Goal: Task Accomplishment & Management: Use online tool/utility

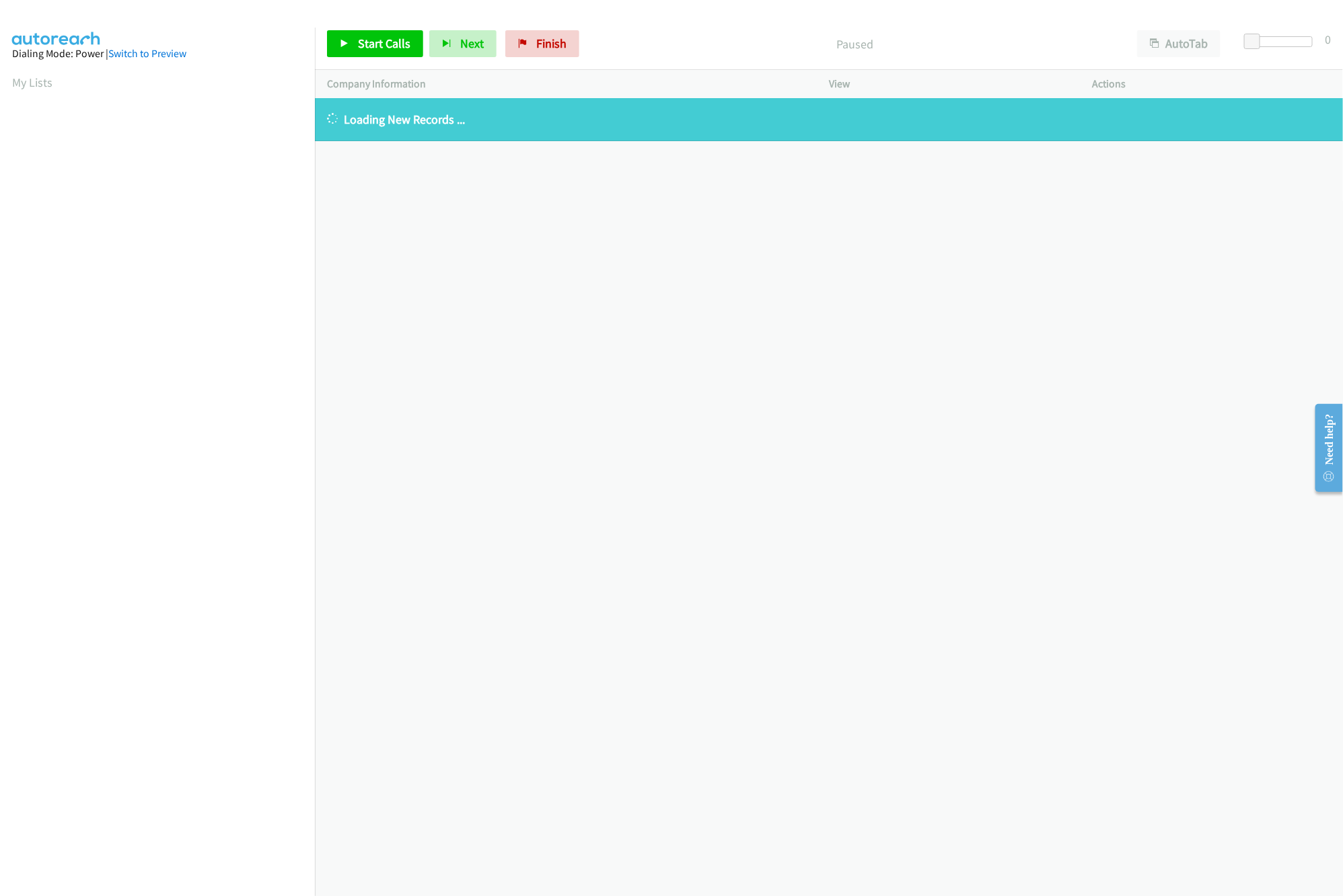
click at [465, 285] on div "[PHONE_NUMBER] Call failed - Please reload the list and try again The Callbar F…" at bounding box center [829, 497] width 1028 height 798
click at [465, 285] on div "+1 415-964-1034 Call failed - Please reload the list and try again The Callbar …" at bounding box center [829, 497] width 1028 height 798
drag, startPoint x: 532, startPoint y: 46, endPoint x: 722, endPoint y: 67, distance: 191.2
click at [532, 46] on link "Finish" at bounding box center [541, 43] width 74 height 27
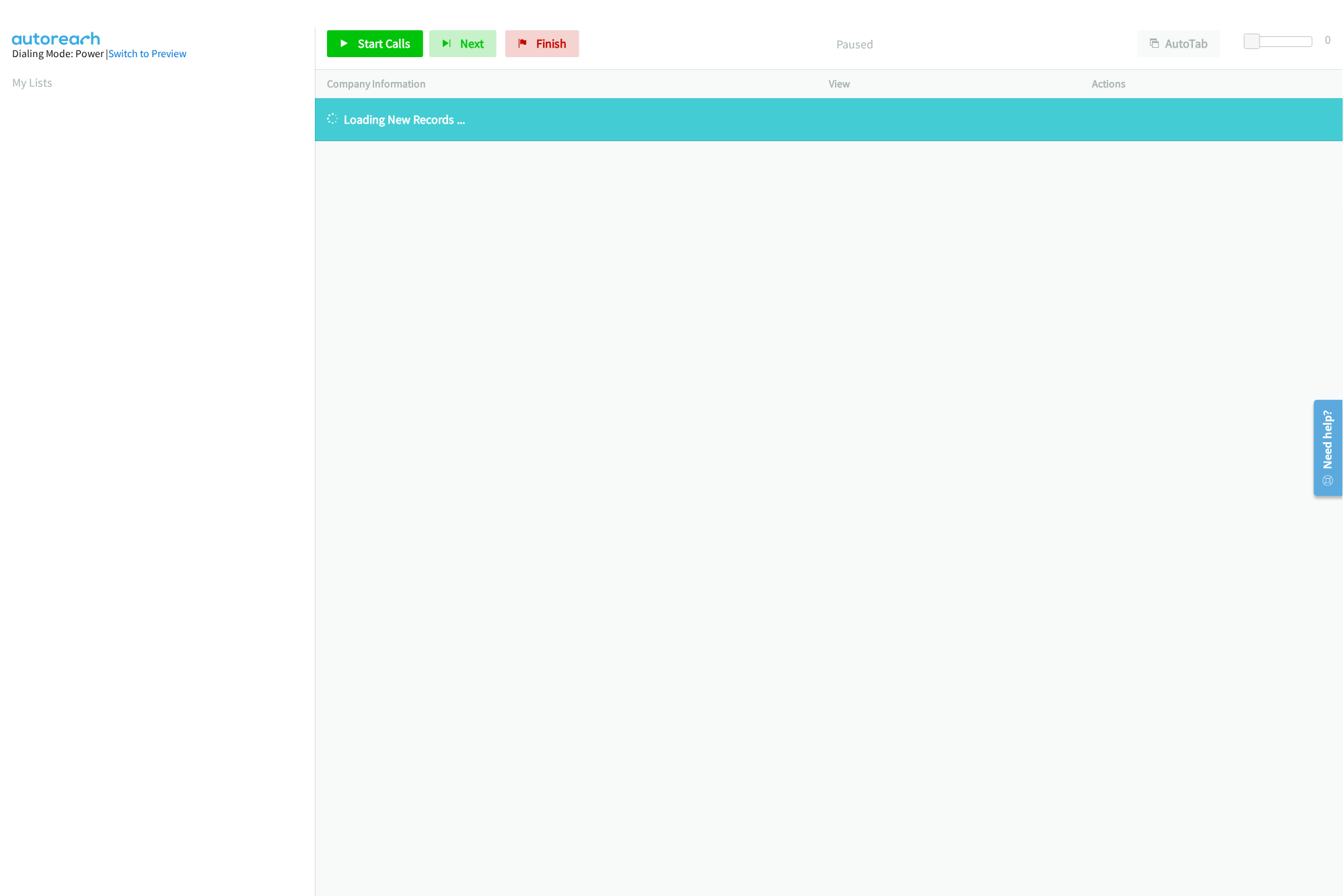
drag, startPoint x: 668, startPoint y: 271, endPoint x: 650, endPoint y: 79, distance: 192.8
click at [667, 271] on div "+1 415-964-1034 Call failed - Please reload the list and try again The Callbar …" at bounding box center [829, 497] width 1028 height 798
click at [567, 32] on link "Finish" at bounding box center [541, 43] width 74 height 27
click at [470, 226] on div "+1 415-964-1034 Call failed - Please reload the list and try again The Callbar …" at bounding box center [829, 497] width 1028 height 798
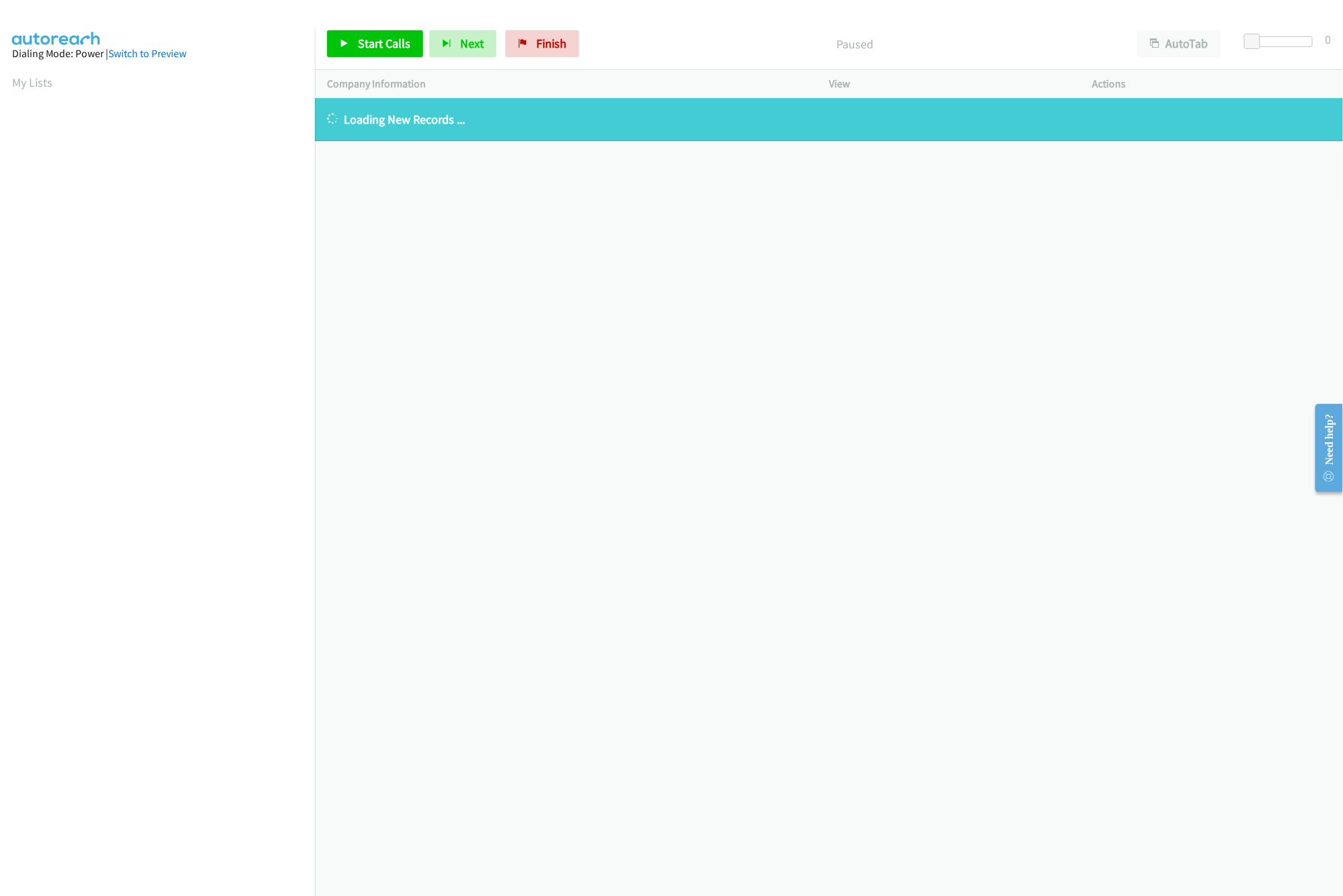
drag, startPoint x: 476, startPoint y: 559, endPoint x: 473, endPoint y: 553, distance: 6.7
click at [476, 559] on div "+1 415-964-1034 Call failed - Please reload the list and try again The Callbar …" at bounding box center [829, 497] width 1028 height 798
click at [540, 43] on span "Finish" at bounding box center [551, 43] width 30 height 16
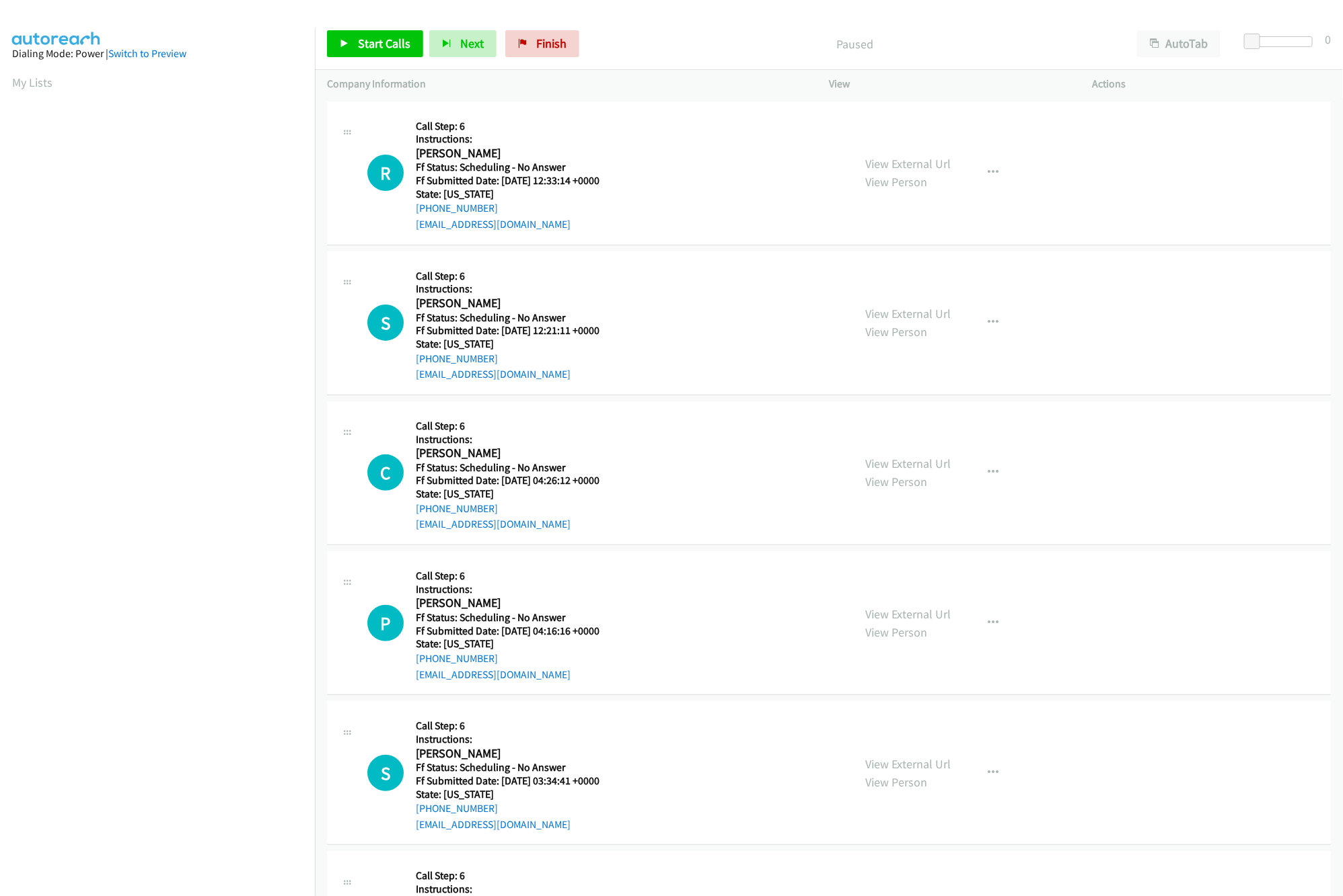
click at [372, 57] on div "Start Calls Pause Next Finish Paused AutoTab AutoTab 0" at bounding box center [829, 44] width 1028 height 52
click at [369, 38] on span "Start Calls" at bounding box center [384, 43] width 52 height 16
click at [926, 162] on link "View External Url" at bounding box center [908, 164] width 85 height 16
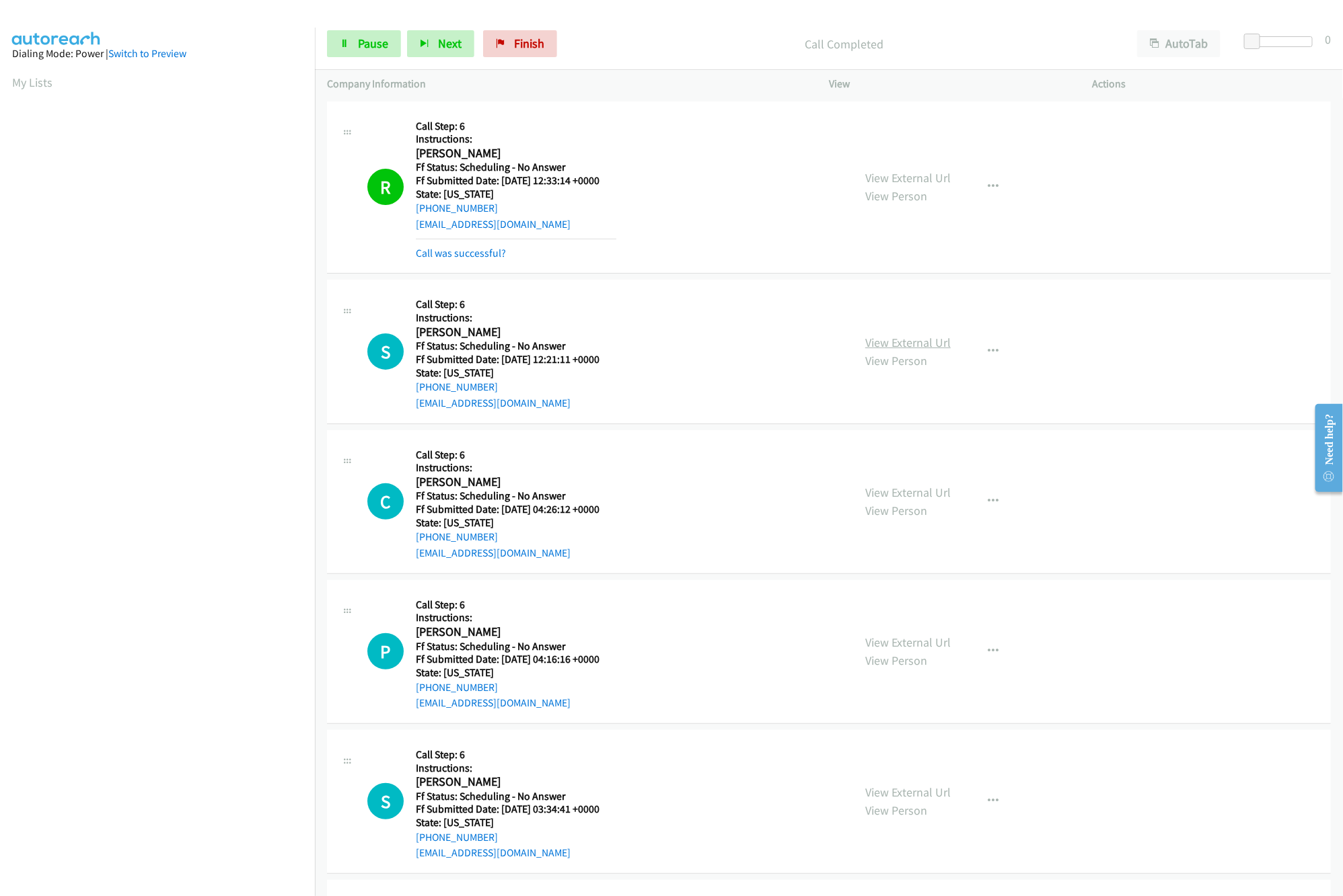
click at [884, 349] on link "View External Url" at bounding box center [908, 343] width 85 height 16
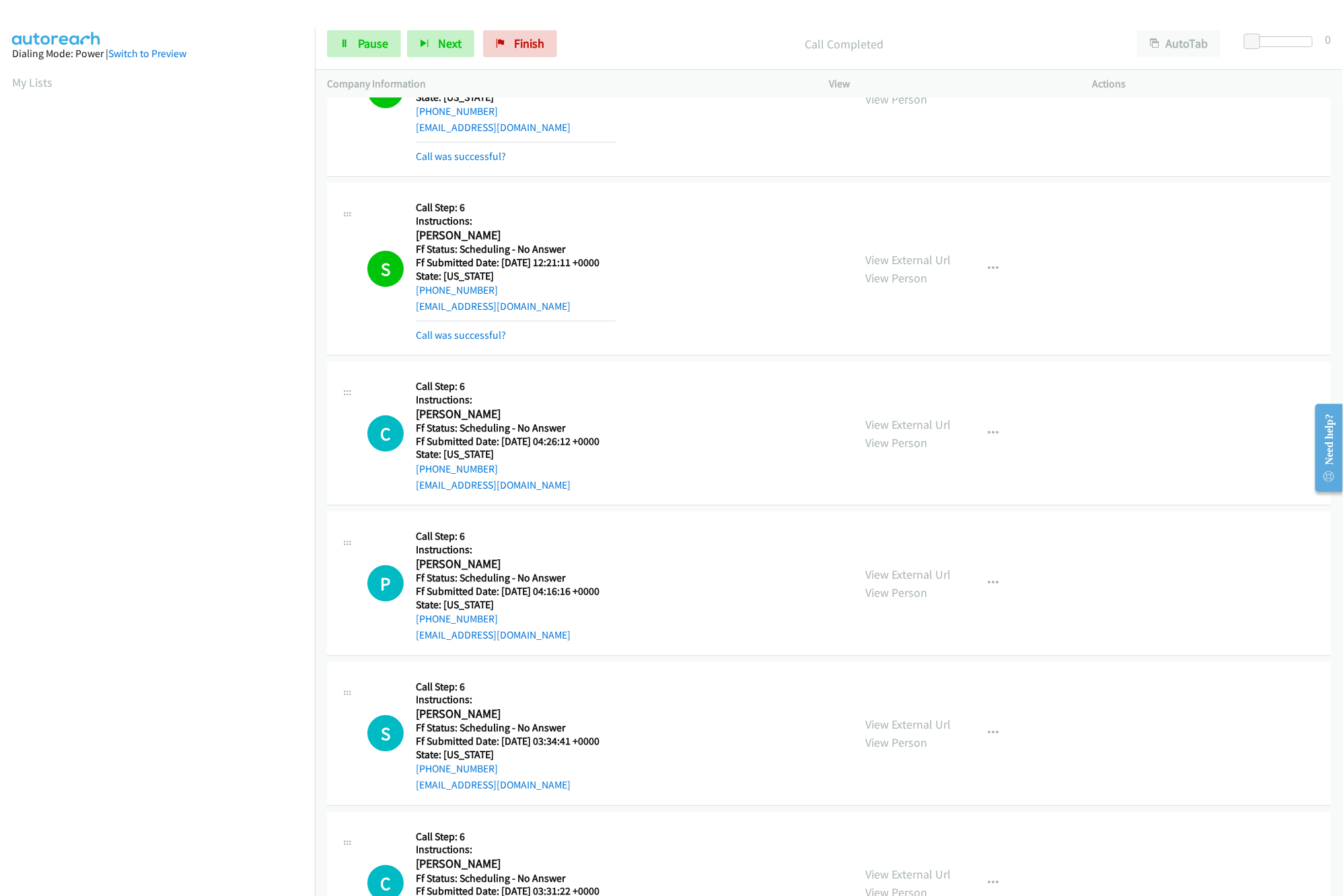
scroll to position [134, 0]
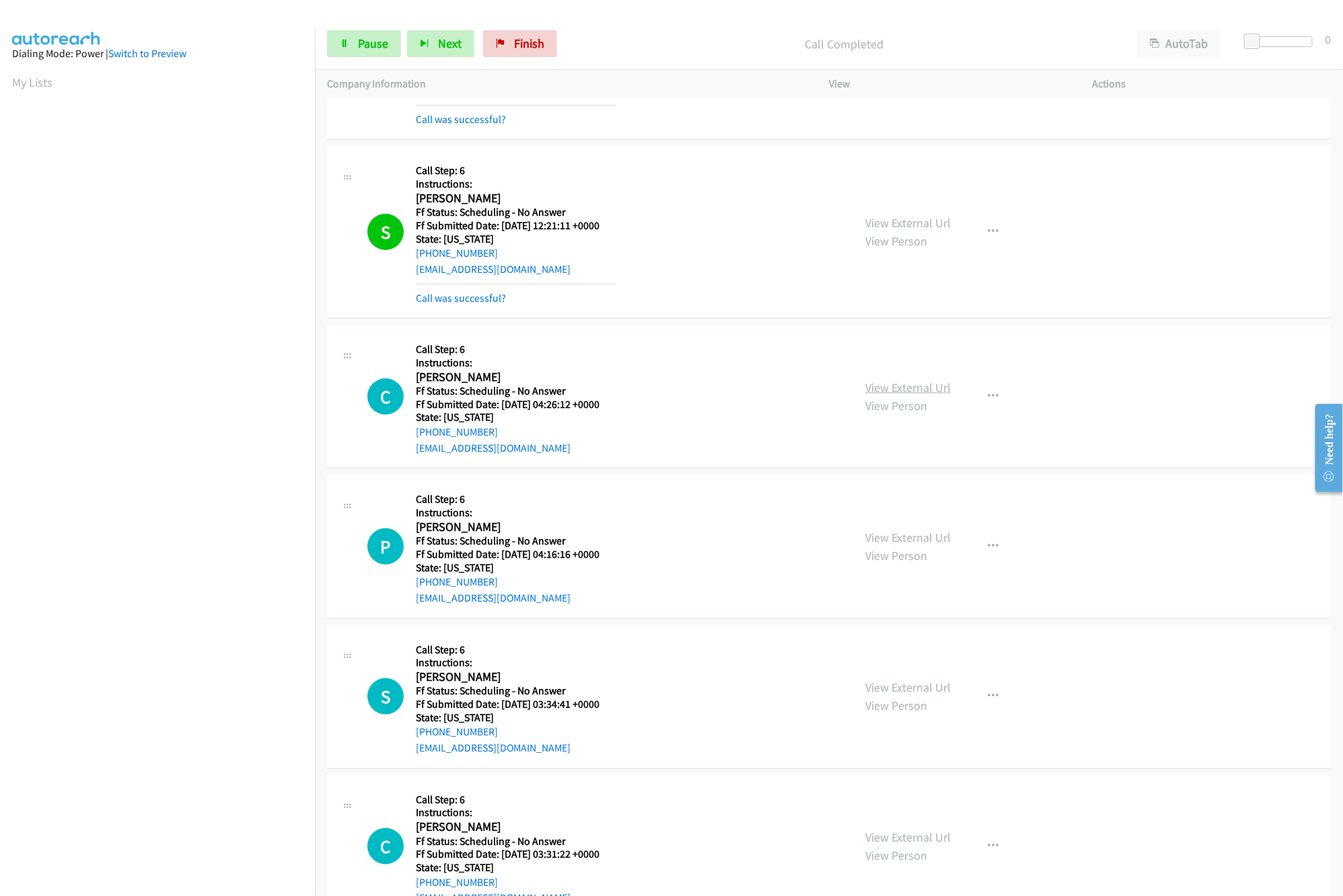
click at [884, 394] on link "View External Url" at bounding box center [908, 388] width 85 height 16
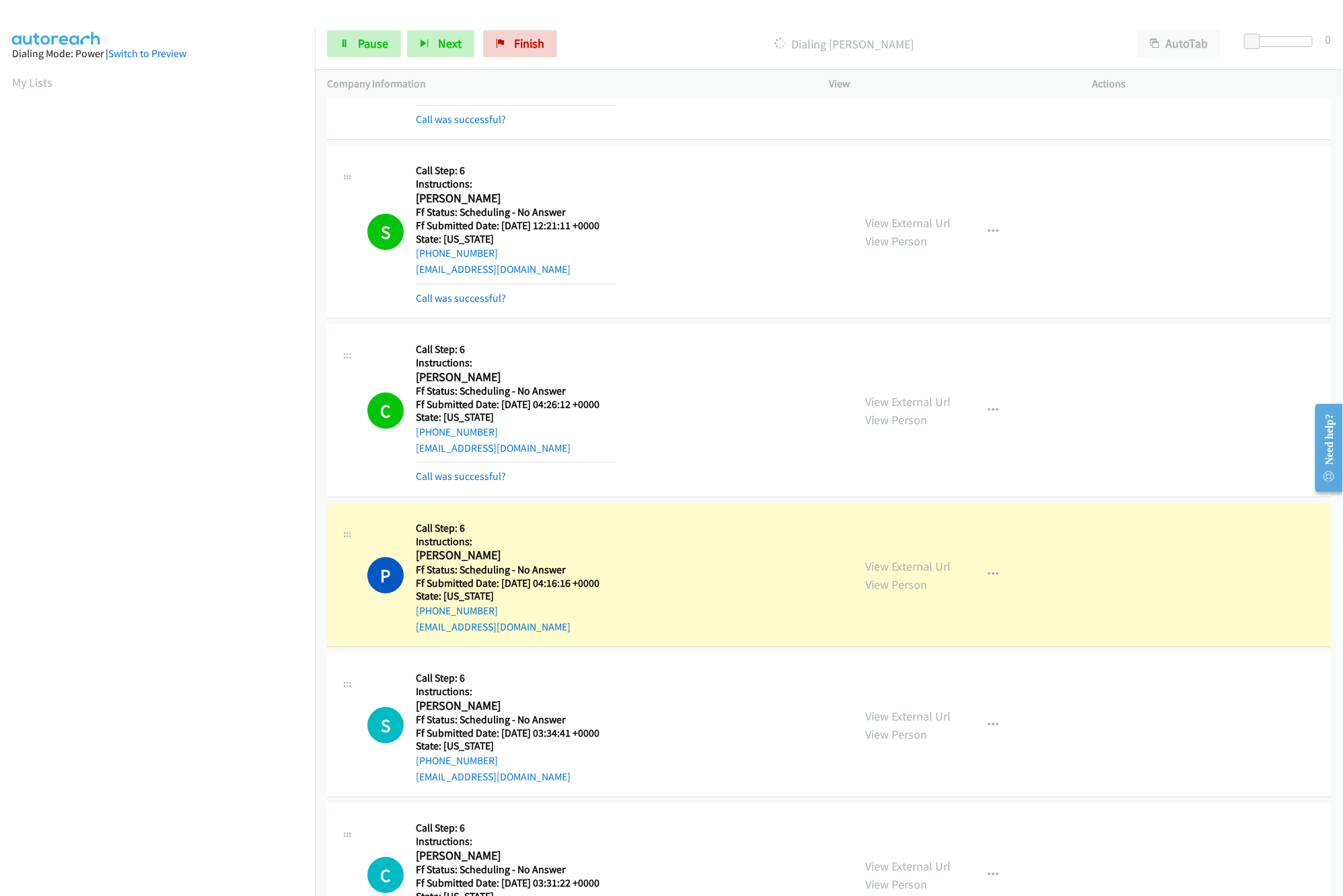
click at [704, 549] on div "P Callback Scheduled Call Step: 6 Instructions: Pritam Kabe America/New_York Ff…" at bounding box center [604, 575] width 473 height 119
click at [915, 567] on link "View External Url" at bounding box center [908, 566] width 85 height 16
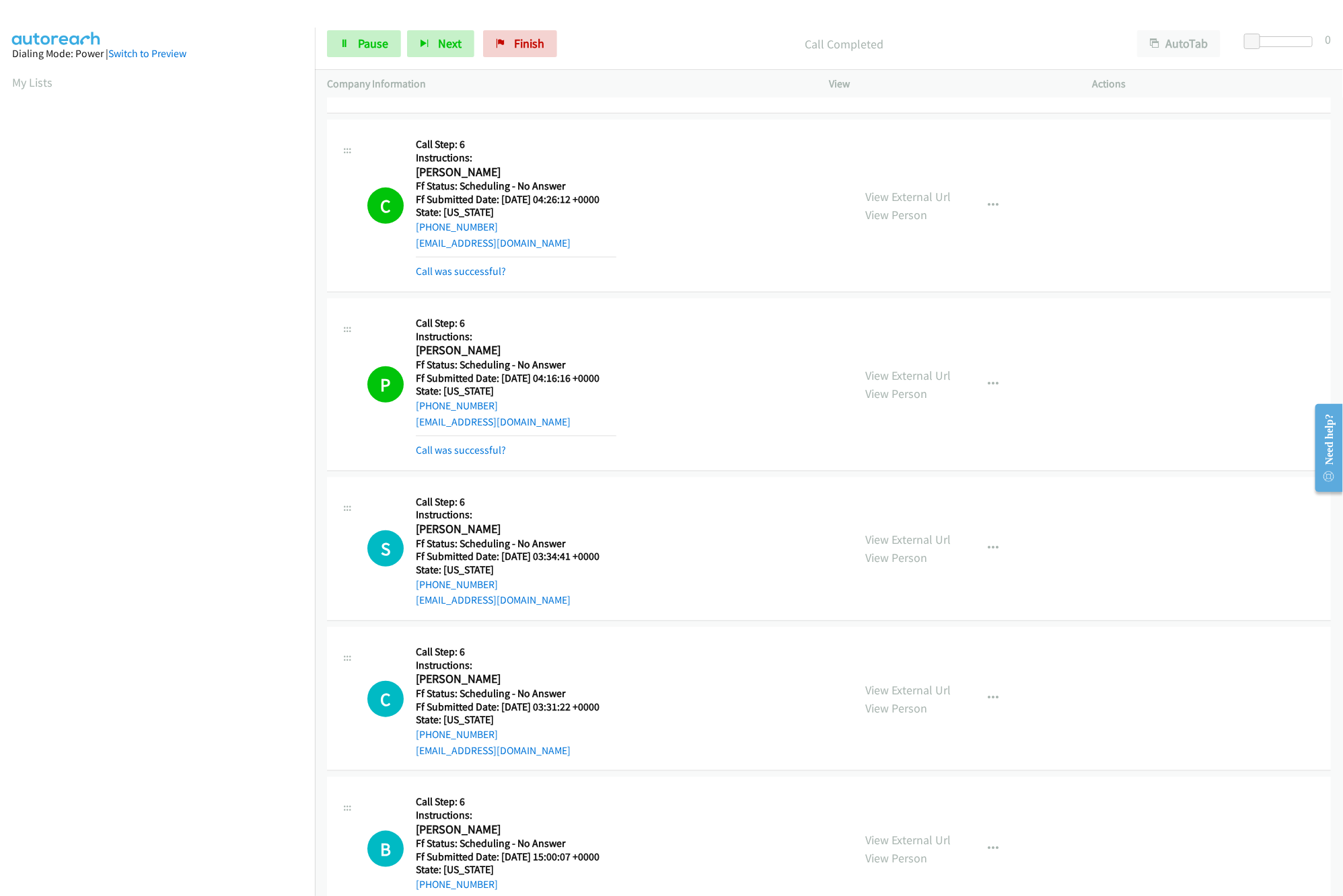
scroll to position [538, 0]
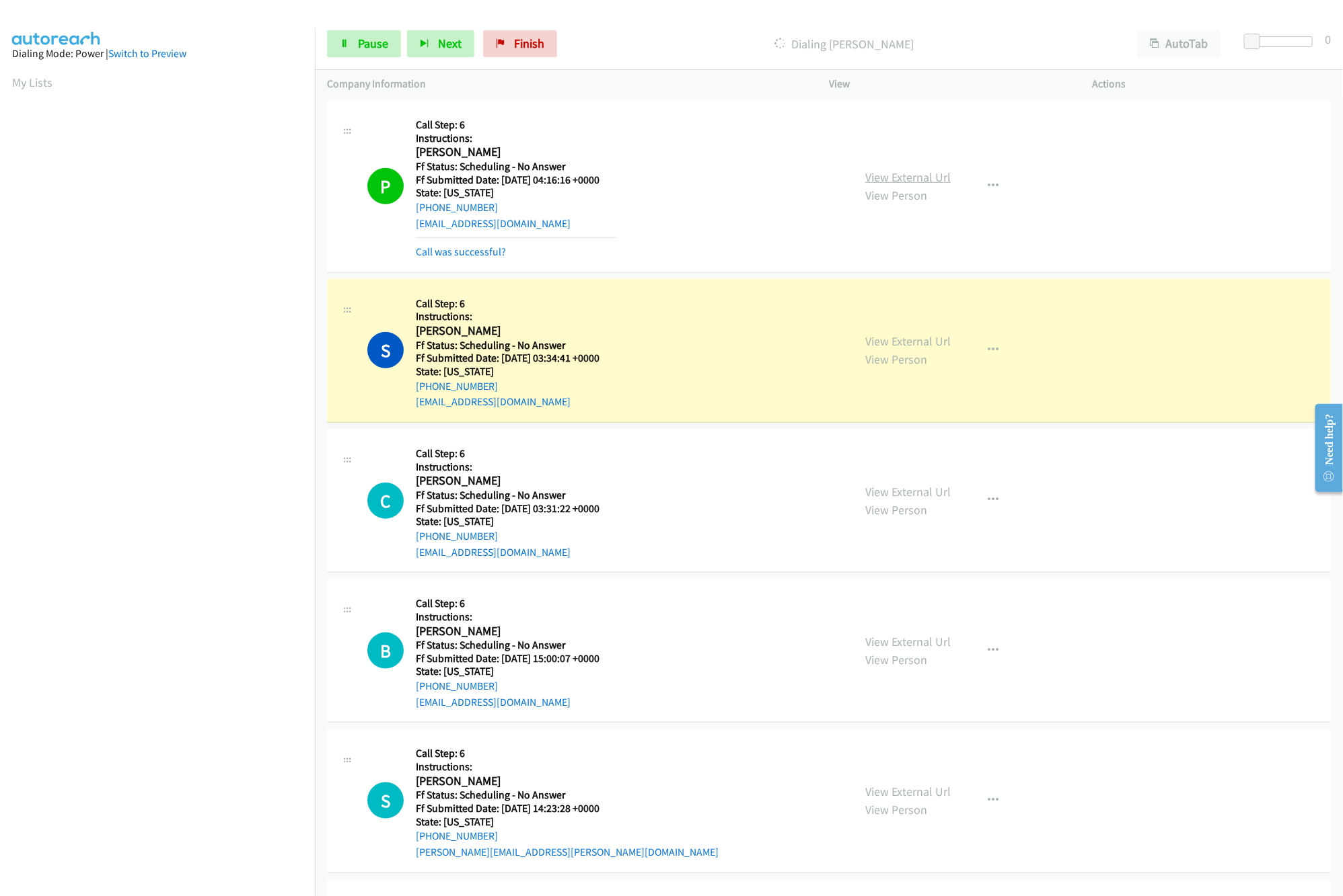
click at [905, 174] on link "View External Url" at bounding box center [908, 177] width 85 height 16
click at [952, 333] on div "View External Url View Person View External Url Email Schedule/Manage Callback …" at bounding box center [990, 351] width 275 height 119
click at [917, 333] on div "View External Url View Person" at bounding box center [908, 351] width 85 height 37
click at [910, 345] on link "View External Url" at bounding box center [908, 341] width 85 height 16
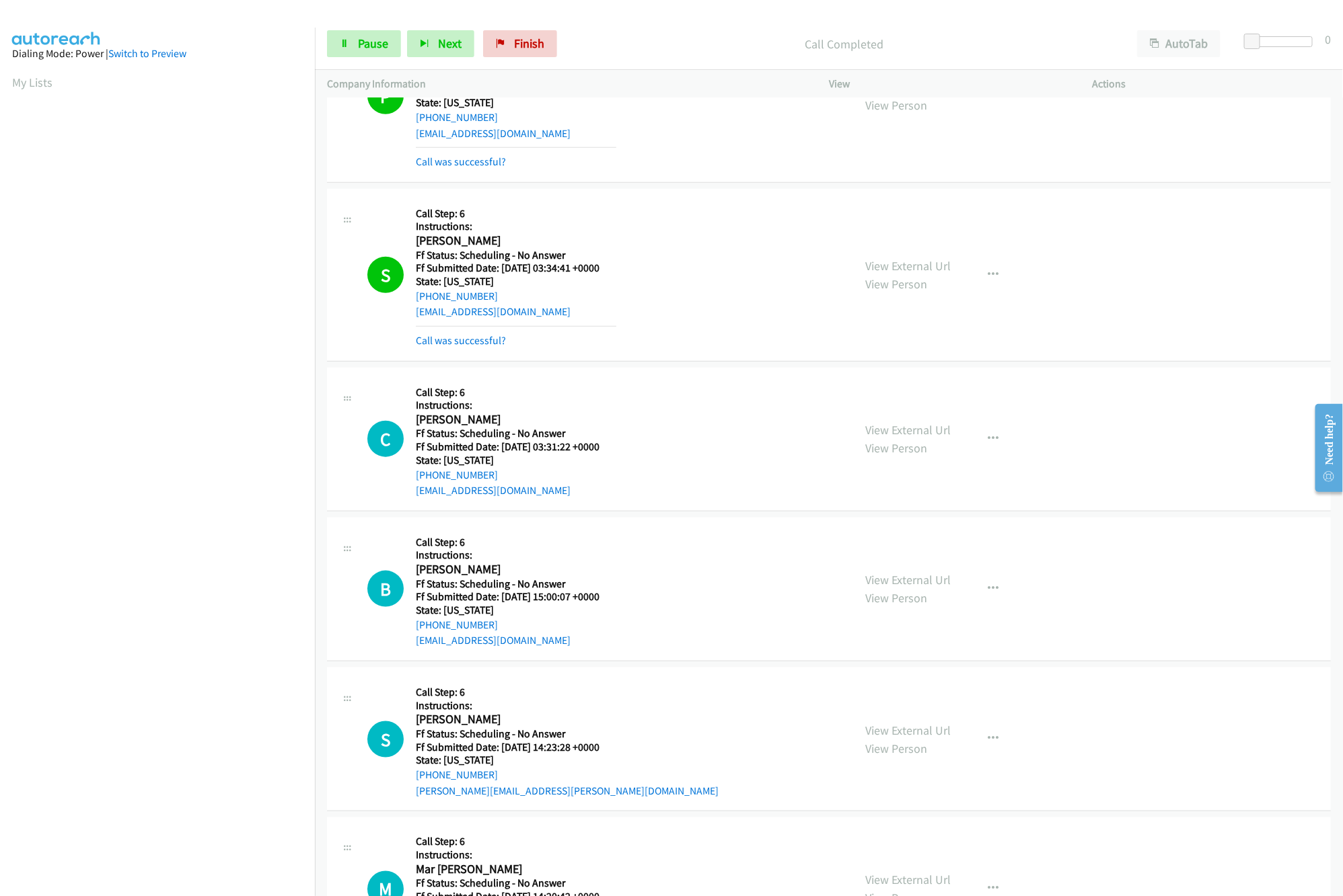
scroll to position [672, 0]
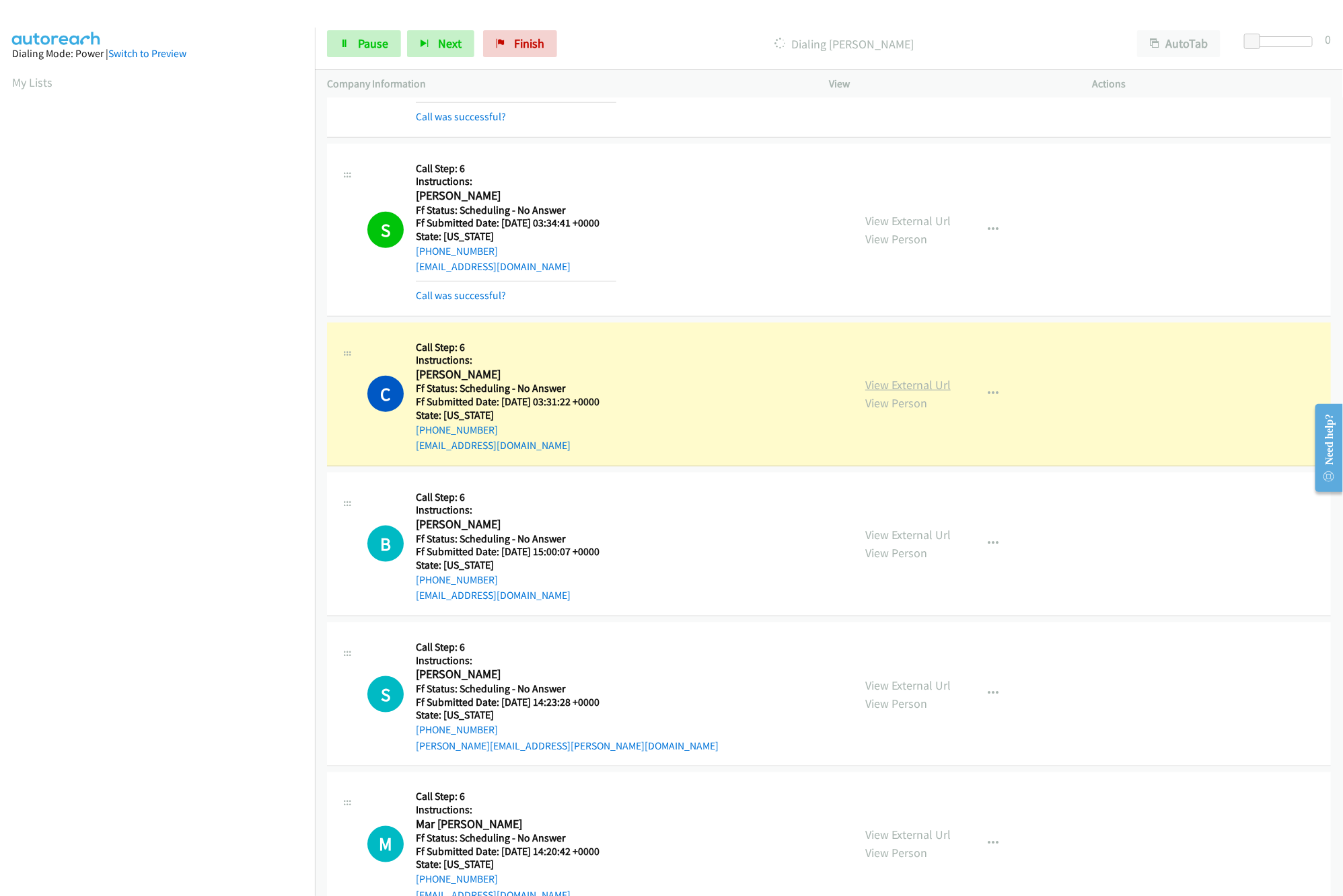
click at [873, 386] on link "View External Url" at bounding box center [908, 385] width 85 height 16
click at [908, 532] on link "View External Url" at bounding box center [908, 535] width 85 height 16
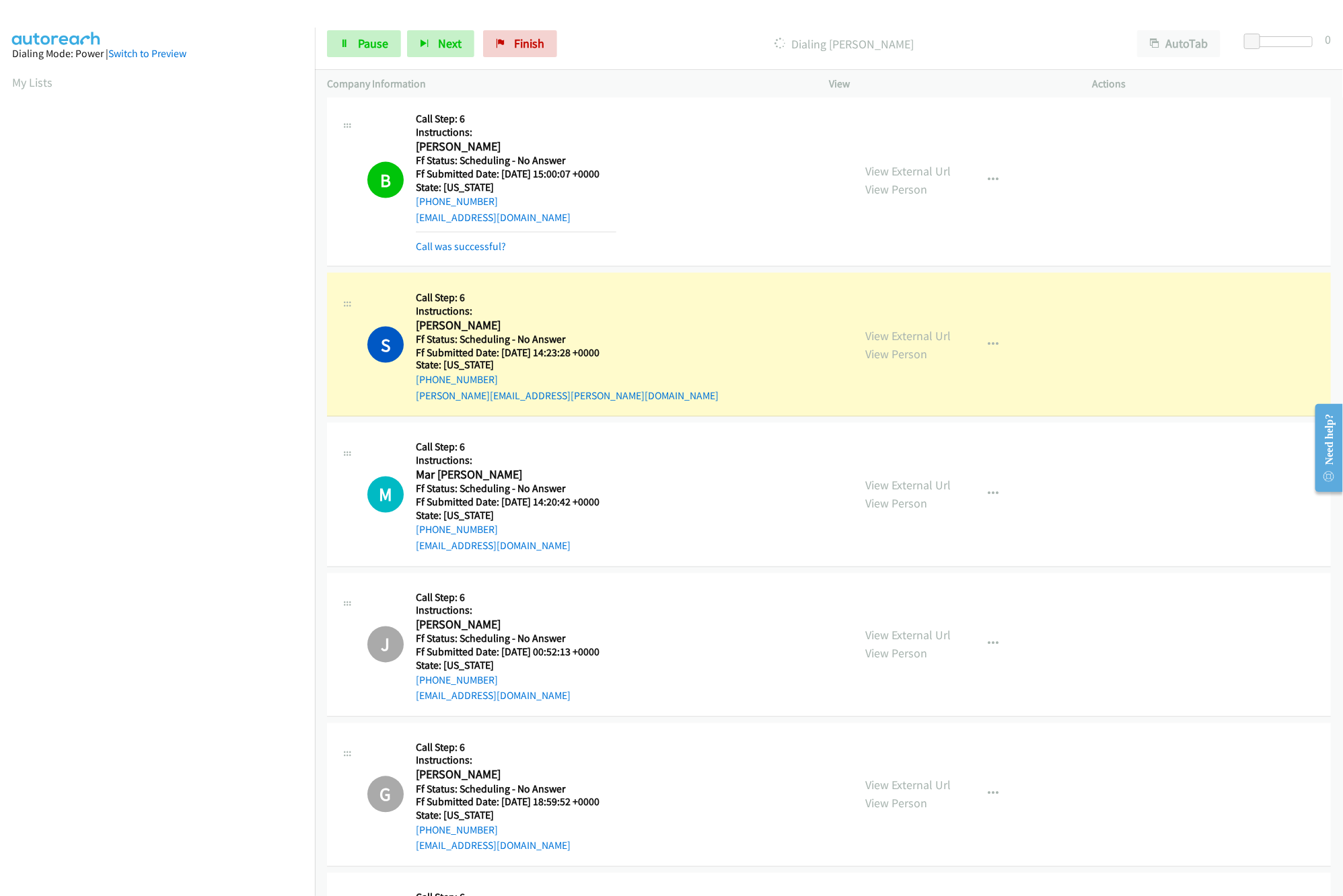
scroll to position [1076, 0]
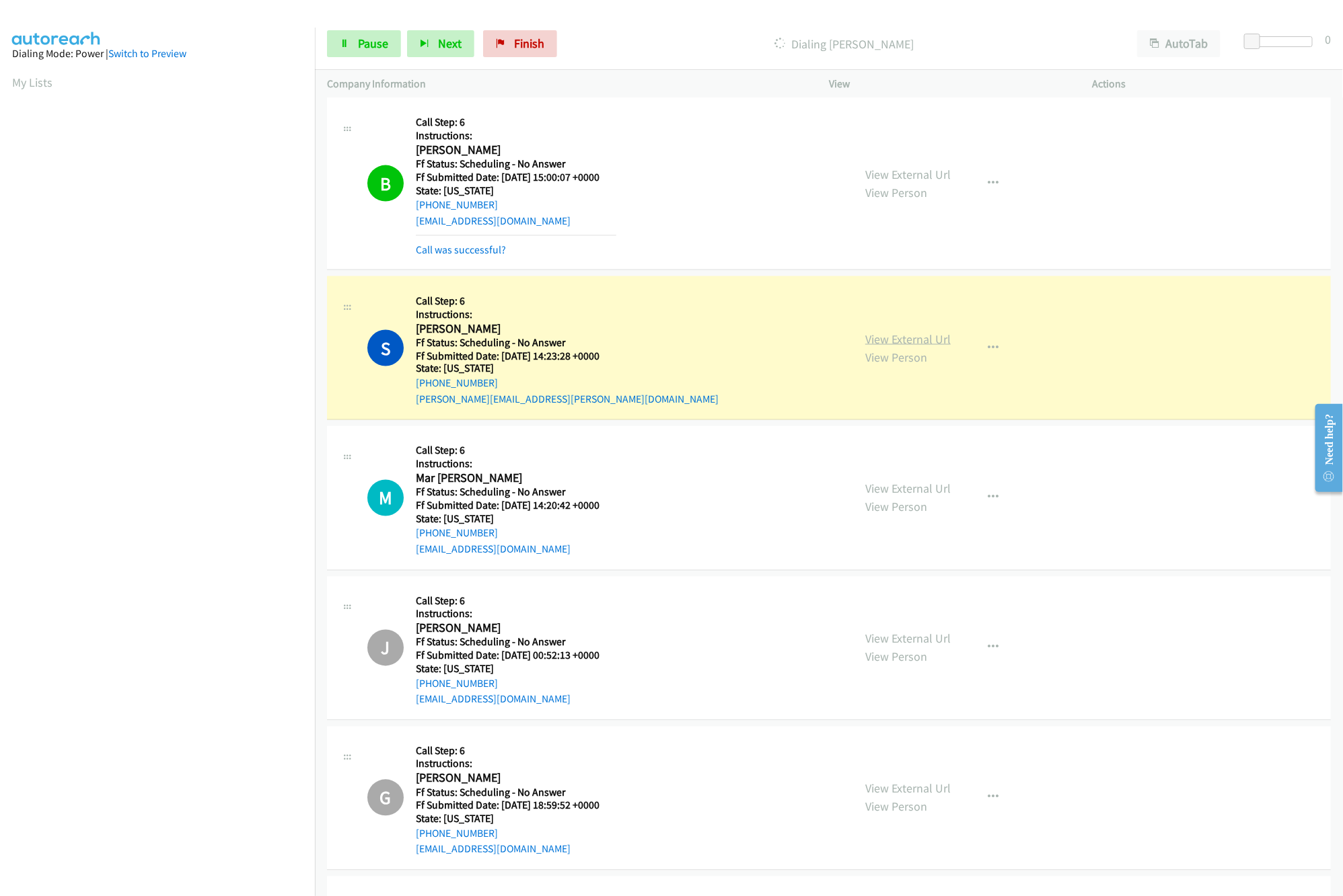
click at [929, 341] on link "View External Url" at bounding box center [908, 339] width 85 height 16
click at [903, 493] on link "View External Url" at bounding box center [908, 489] width 85 height 16
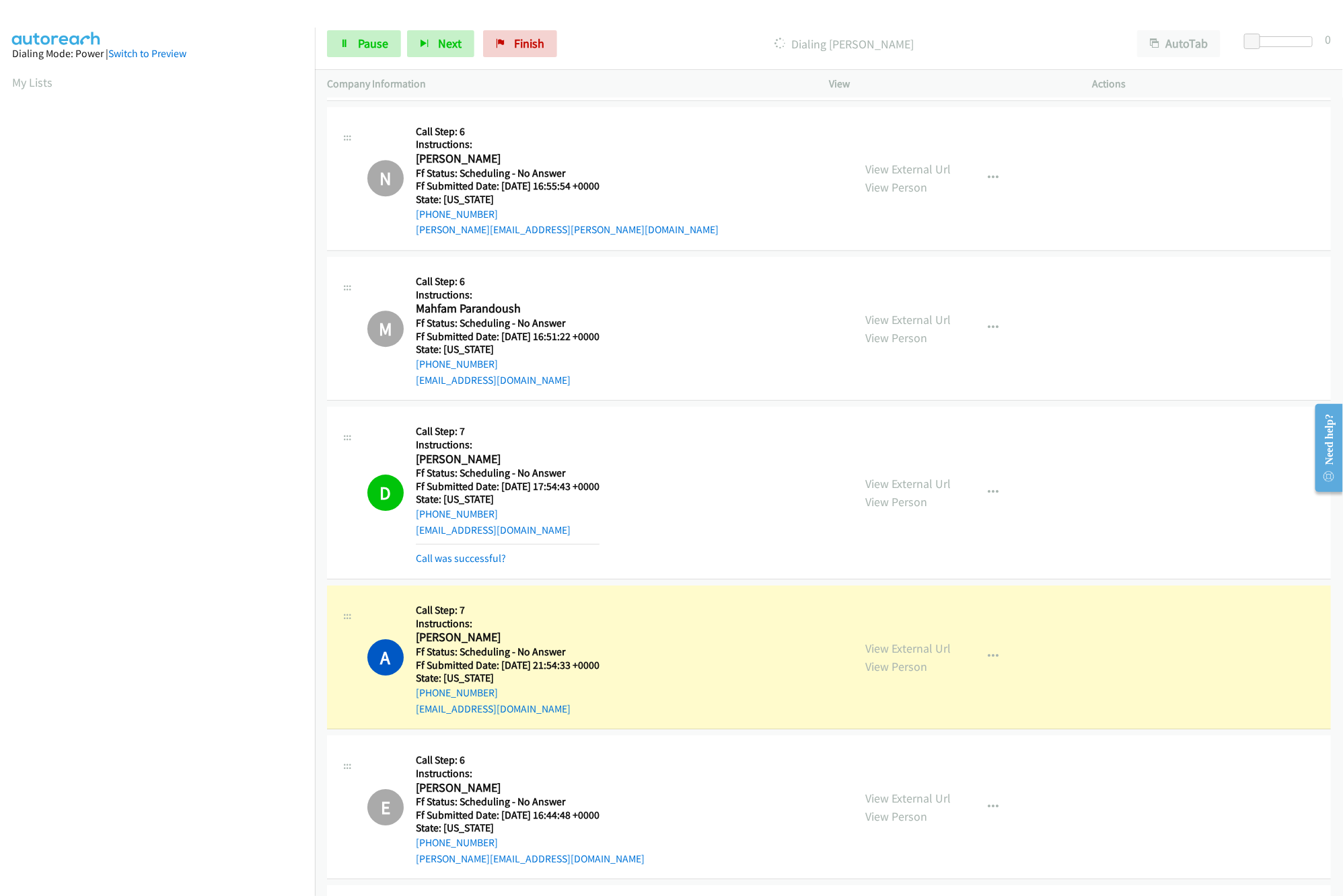
scroll to position [4975, 0]
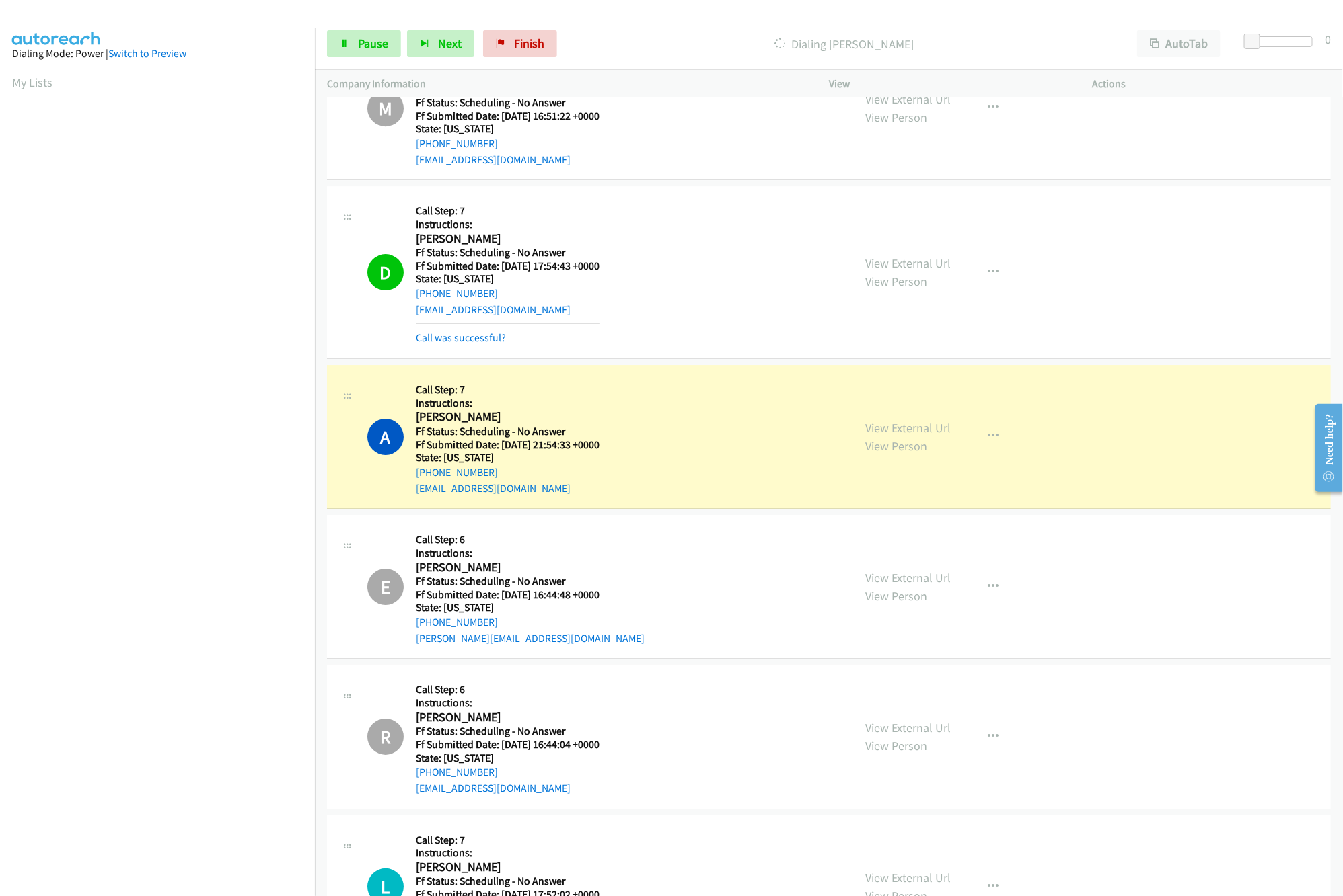
drag, startPoint x: 926, startPoint y: 277, endPoint x: 925, endPoint y: 311, distance: 34.0
click at [926, 271] on link "View External Url" at bounding box center [908, 264] width 85 height 16
click at [917, 436] on link "View External Url" at bounding box center [908, 428] width 85 height 16
drag, startPoint x: 1320, startPoint y: 460, endPoint x: 1331, endPoint y: 460, distance: 11.0
click at [1320, 460] on div "Need help?" at bounding box center [1328, 438] width 18 height 51
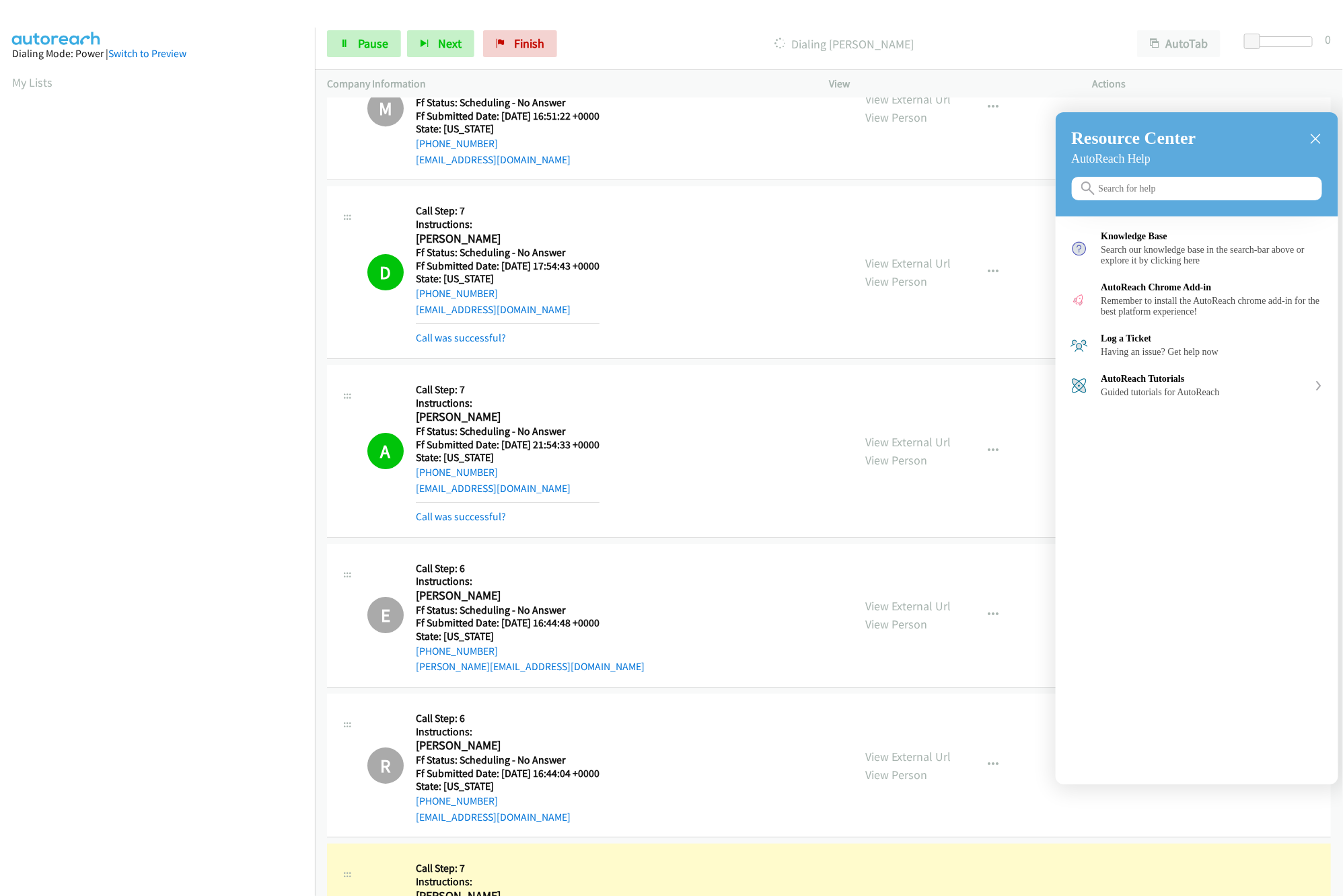
click at [1317, 138] on icon "close resource center" at bounding box center [1316, 139] width 10 height 10
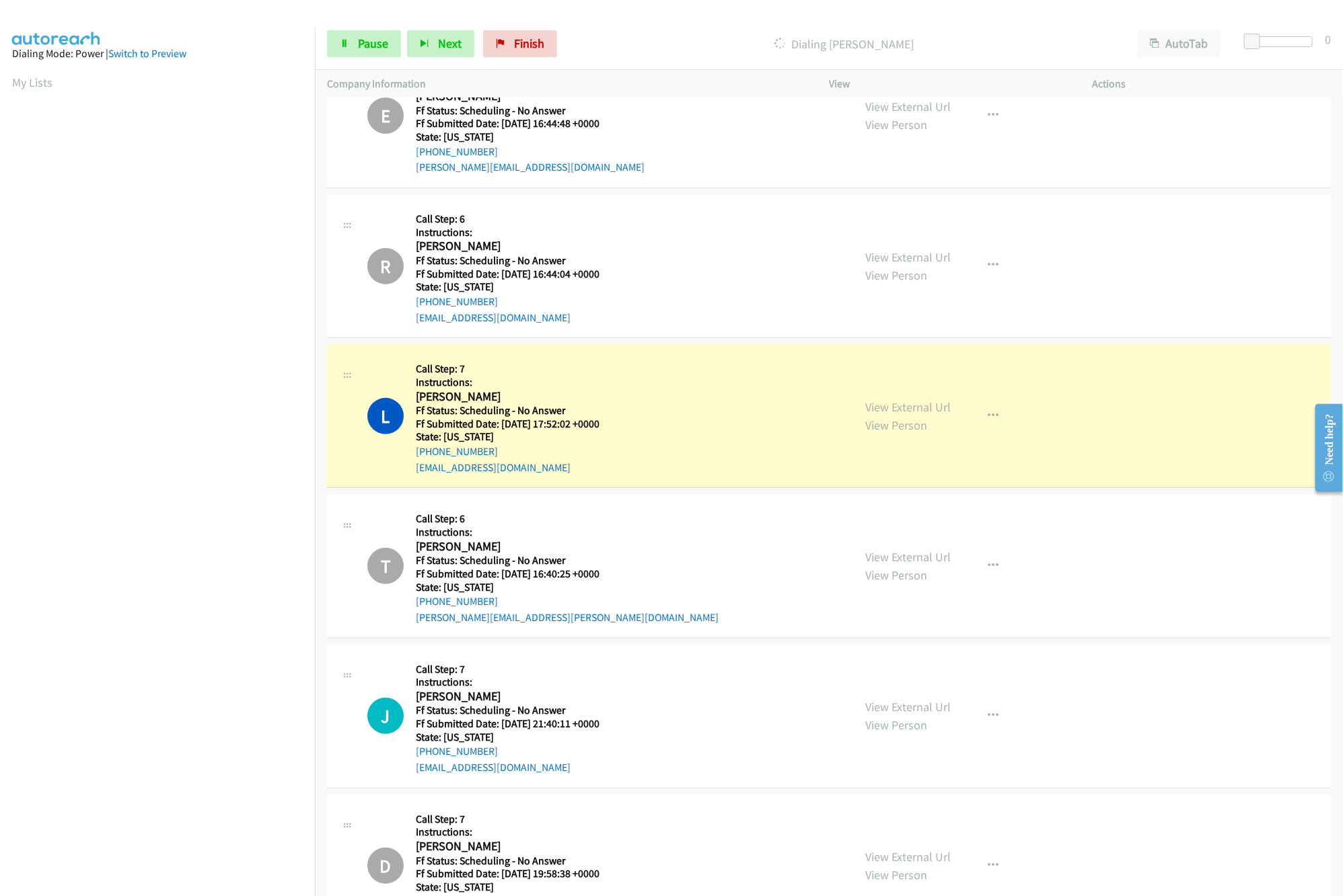
scroll to position [5513, 0]
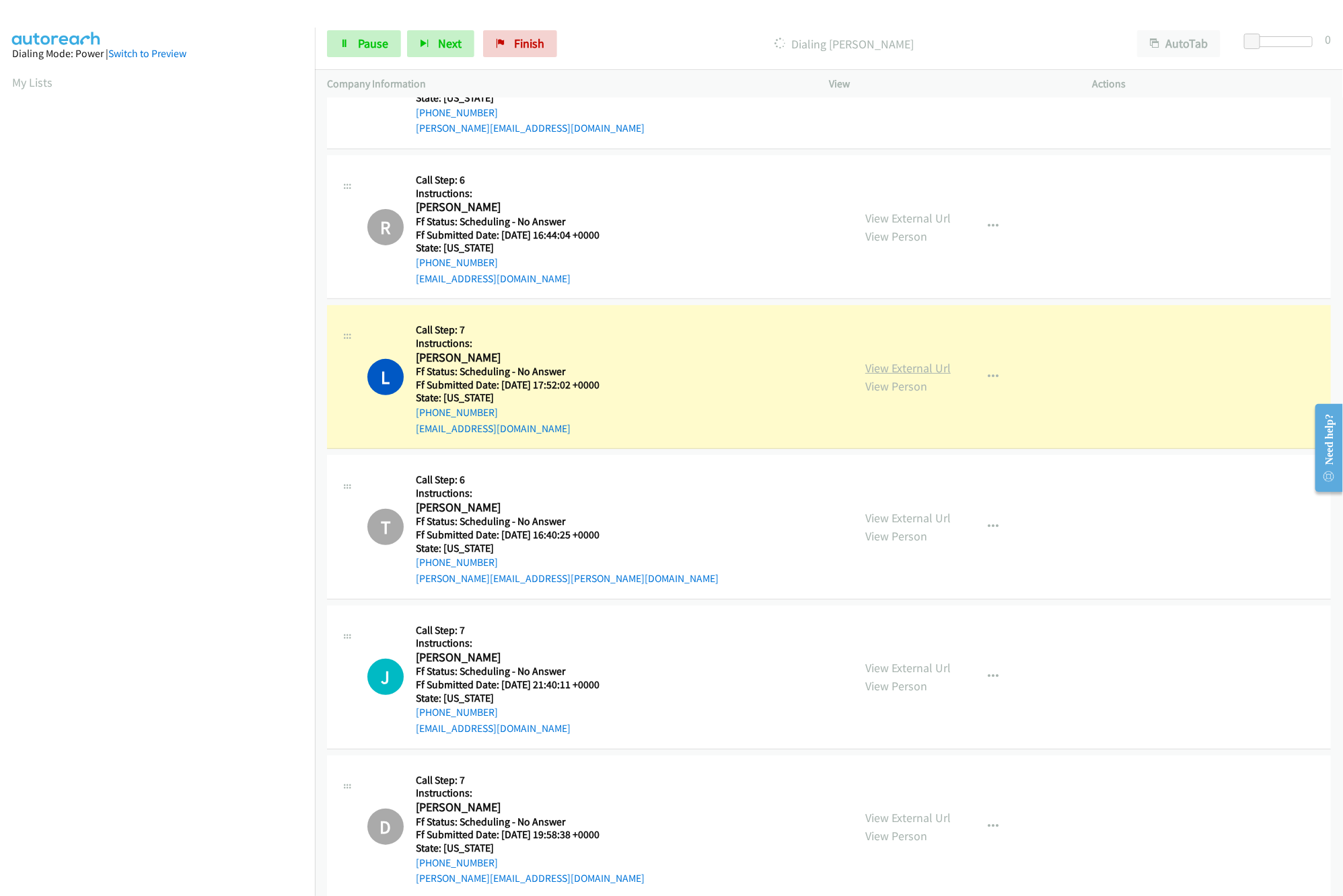
click at [918, 376] on link "View External Url" at bounding box center [908, 368] width 85 height 16
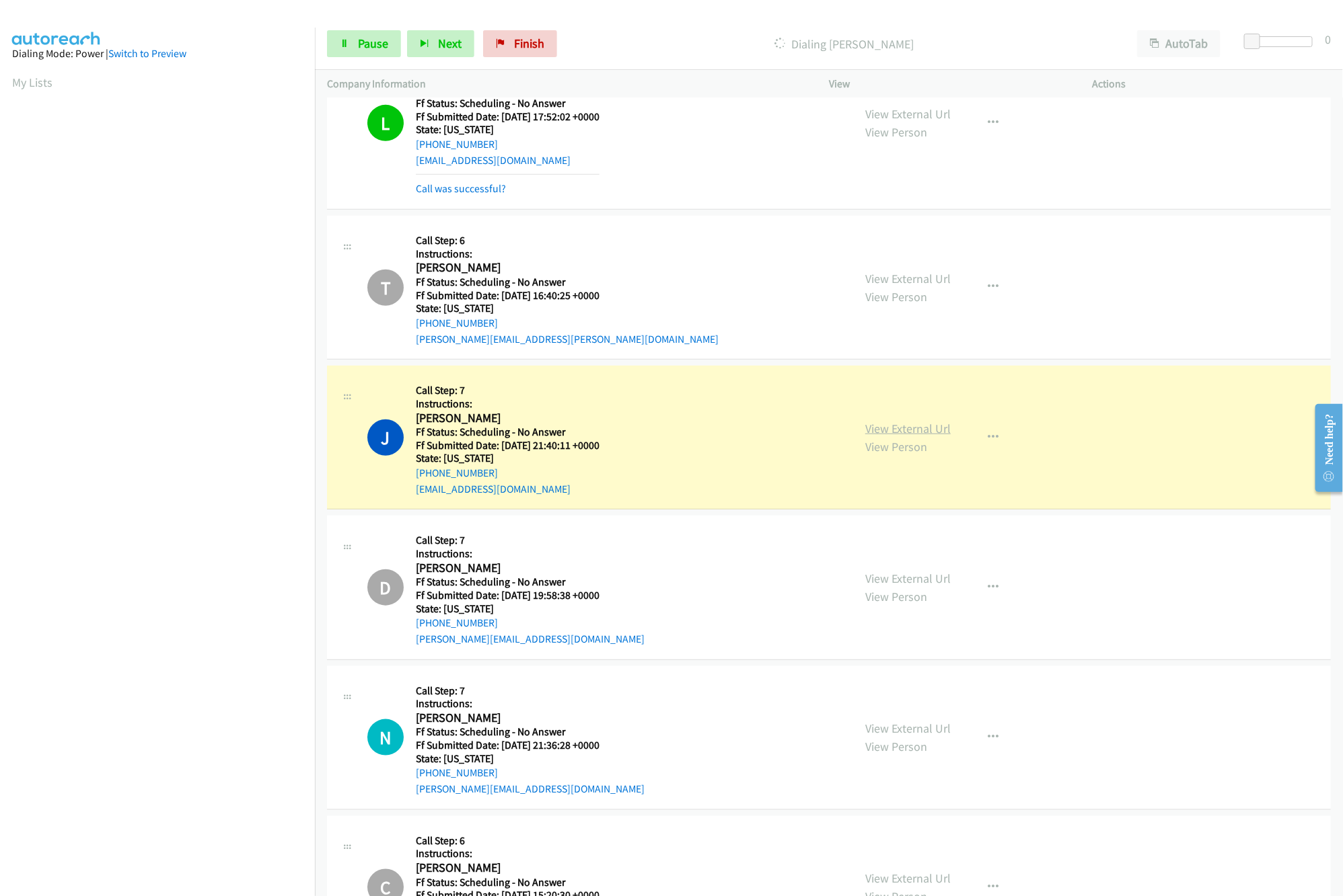
click at [890, 437] on link "View External Url" at bounding box center [908, 429] width 85 height 16
click at [378, 43] on span "Pause" at bounding box center [373, 43] width 30 height 16
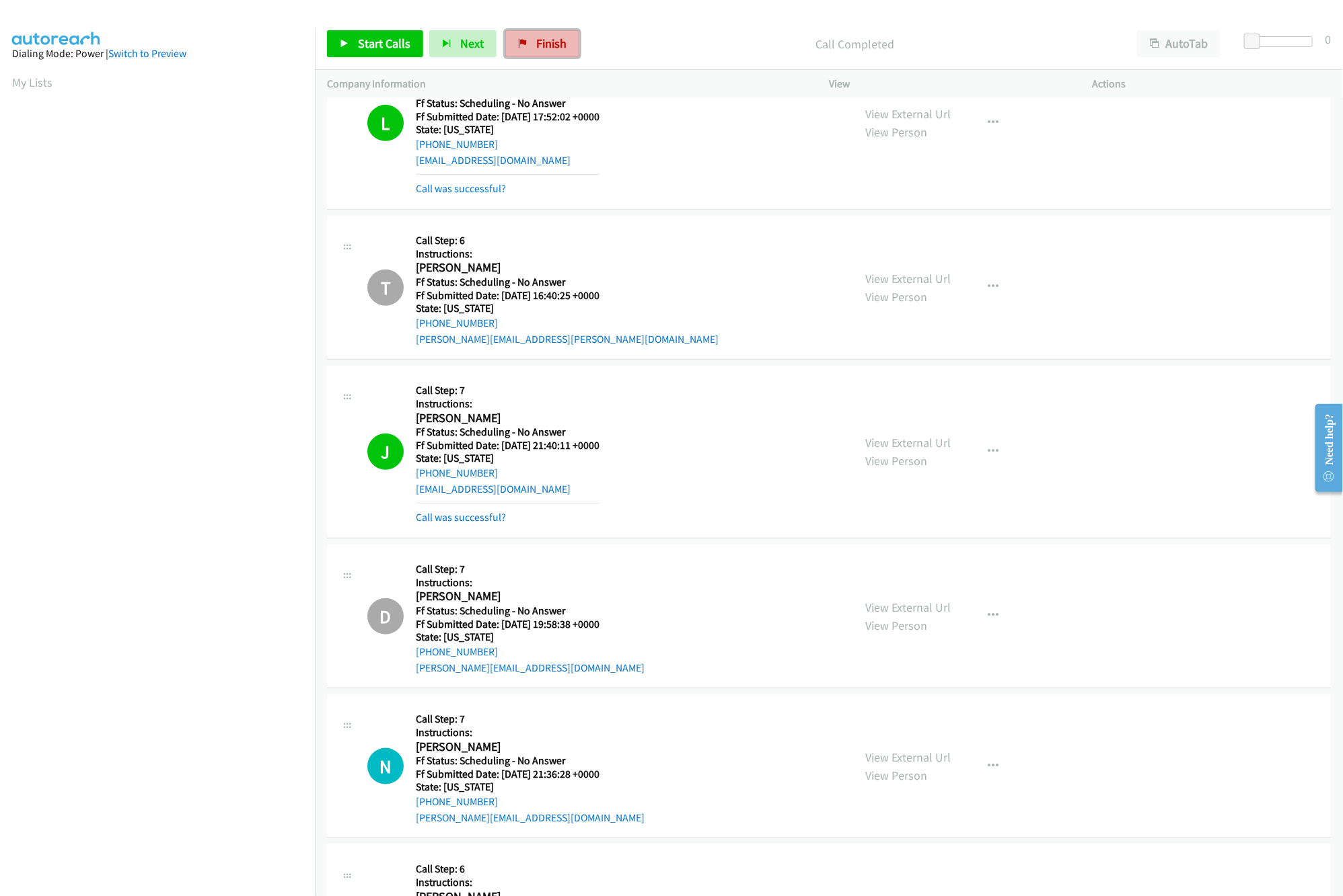
click at [529, 55] on link "Finish" at bounding box center [541, 43] width 74 height 27
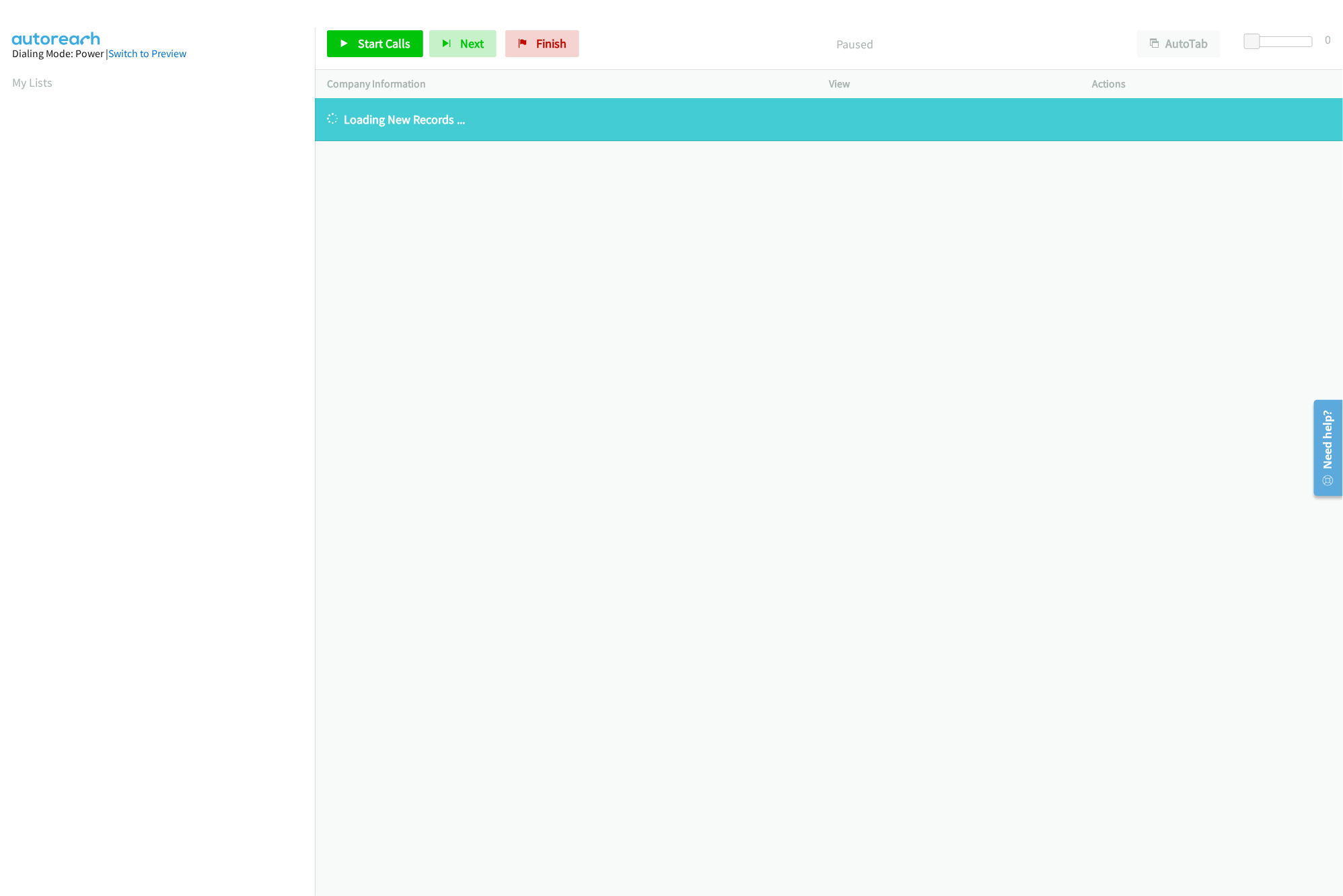
click at [660, 385] on div "[PHONE_NUMBER] Call failed - Please reload the list and try again The Callbar F…" at bounding box center [829, 497] width 1028 height 798
click at [537, 43] on span "Finish" at bounding box center [551, 43] width 30 height 16
